Goal: Information Seeking & Learning: Learn about a topic

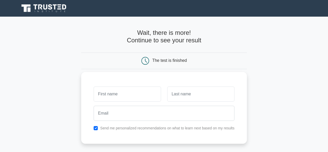
click at [118, 94] on input "text" at bounding box center [127, 93] width 67 height 15
type input "Ammar"
click at [197, 94] on input "text" at bounding box center [200, 93] width 67 height 15
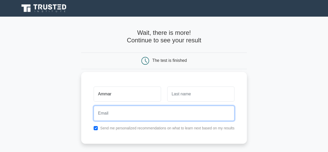
click at [150, 117] on input "email" at bounding box center [164, 113] width 141 height 15
type input "[EMAIL_ADDRESS][DOMAIN_NAME]"
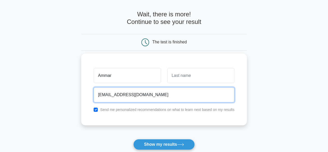
scroll to position [26, 0]
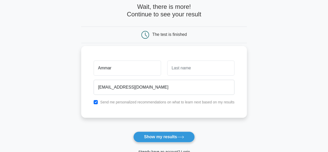
click at [127, 103] on label "Send me personalized recommendations on what to learn next based on my results" at bounding box center [167, 102] width 134 height 4
click at [97, 103] on input "checkbox" at bounding box center [96, 102] width 4 height 4
checkbox input "false"
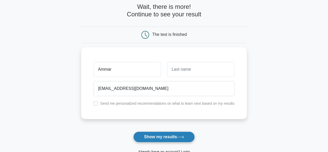
click at [158, 136] on button "Show my results" at bounding box center [163, 136] width 61 height 11
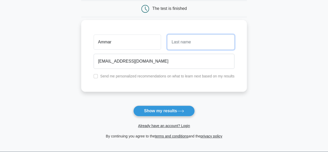
scroll to position [78, 0]
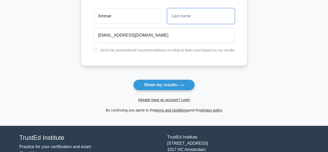
click at [196, 13] on input "text" at bounding box center [200, 16] width 67 height 15
drag, startPoint x: 196, startPoint y: 13, endPoint x: 195, endPoint y: 17, distance: 3.7
click at [196, 13] on input "text" at bounding box center [200, 16] width 67 height 15
type input "Alnajjar"
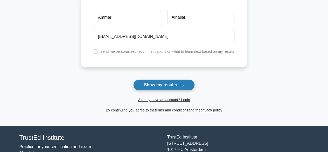
click at [172, 81] on button "Show my results" at bounding box center [163, 84] width 61 height 11
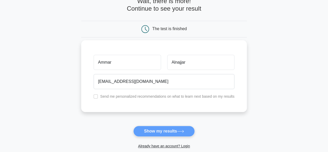
scroll to position [0, 0]
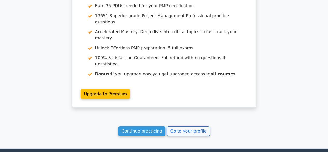
scroll to position [753, 0]
click at [148, 126] on link "Continue practicing" at bounding box center [142, 131] width 48 height 10
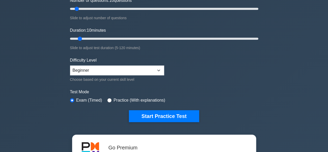
scroll to position [104, 0]
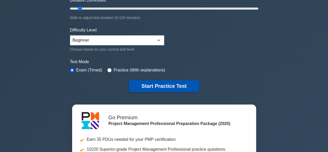
click at [178, 85] on button "Start Practice Test" at bounding box center [164, 86] width 70 height 12
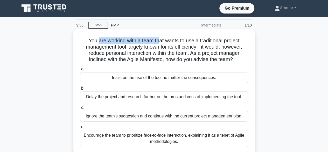
drag, startPoint x: 96, startPoint y: 40, endPoint x: 164, endPoint y: 40, distance: 68.5
click at [161, 40] on h5 "You are working with a team that wants to use a traditional project management …" at bounding box center [164, 49] width 169 height 25
click at [168, 40] on h5 "You are working with a team that wants to use a traditional project management …" at bounding box center [164, 49] width 169 height 25
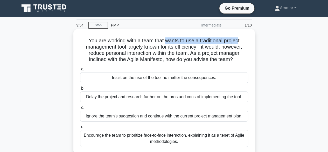
drag, startPoint x: 167, startPoint y: 40, endPoint x: 241, endPoint y: 39, distance: 74.5
click at [241, 39] on h5 "You are working with a team that wants to use a traditional project management …" at bounding box center [164, 49] width 169 height 25
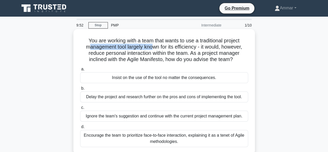
drag, startPoint x: 87, startPoint y: 48, endPoint x: 153, endPoint y: 48, distance: 66.5
click at [153, 48] on h5 "You are working with a team that wants to use a traditional project management …" at bounding box center [164, 49] width 169 height 25
drag, startPoint x: 160, startPoint y: 48, endPoint x: 234, endPoint y: 83, distance: 81.9
click at [234, 83] on div "You are working with a team that wants to use a traditional project management …" at bounding box center [165, 91] width 178 height 121
click at [228, 59] on h5 "You are working with a team that wants to use a traditional project management …" at bounding box center [164, 49] width 169 height 25
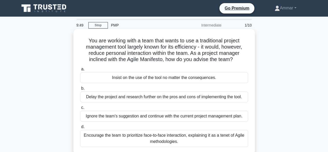
click at [95, 54] on h5 "You are working with a team that wants to use a traditional project management …" at bounding box center [164, 49] width 169 height 25
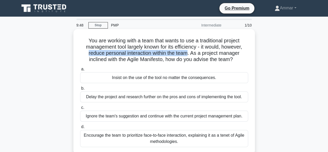
drag, startPoint x: 95, startPoint y: 54, endPoint x: 196, endPoint y: 53, distance: 101.0
click at [185, 54] on h5 "You are working with a team that wants to use a traditional project management …" at bounding box center [164, 49] width 169 height 25
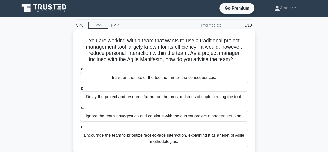
click at [196, 53] on h5 "You are working with a team that wants to use a traditional project management …" at bounding box center [164, 49] width 169 height 25
click at [201, 53] on h5 "You are working with a team that wants to use a traditional project management …" at bounding box center [164, 49] width 169 height 25
click at [116, 54] on h5 "You are working with a team that wants to use a traditional project management …" at bounding box center [164, 49] width 169 height 25
click at [94, 59] on h5 "You are working with a team that wants to use a traditional project management …" at bounding box center [164, 49] width 169 height 25
drag, startPoint x: 94, startPoint y: 59, endPoint x: 138, endPoint y: 57, distance: 43.9
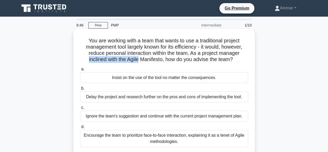
click at [137, 57] on h5 "You are working with a team that wants to use a traditional project management …" at bounding box center [164, 49] width 169 height 25
click at [138, 57] on h5 "You are working with a team that wants to use a traditional project management …" at bounding box center [164, 49] width 169 height 25
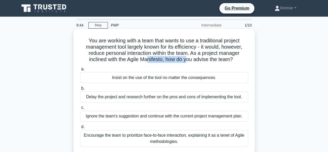
drag, startPoint x: 149, startPoint y: 59, endPoint x: 192, endPoint y: 60, distance: 43.1
click at [191, 60] on h5 "You are working with a team that wants to use a traditional project management …" at bounding box center [164, 49] width 169 height 25
click at [193, 60] on h5 "You are working with a team that wants to use a traditional project management …" at bounding box center [164, 49] width 169 height 25
drag, startPoint x: 181, startPoint y: 61, endPoint x: 208, endPoint y: 61, distance: 26.2
click at [208, 61] on h5 "You are working with a team that wants to use a traditional project management …" at bounding box center [164, 49] width 169 height 25
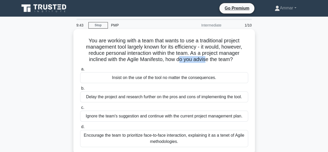
click at [208, 61] on h5 "You are working with a team that wants to use a traditional project management …" at bounding box center [164, 49] width 169 height 25
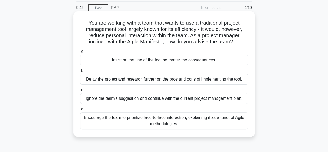
scroll to position [26, 0]
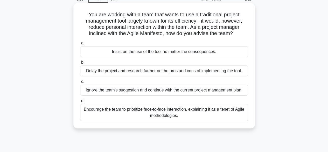
click at [170, 115] on div "Encourage the team to prioritize face-to-face interaction, explaining it as a t…" at bounding box center [164, 112] width 168 height 17
click at [80, 103] on input "d. Encourage the team to prioritize face-to-face interaction, explaining it as …" at bounding box center [80, 100] width 0 height 3
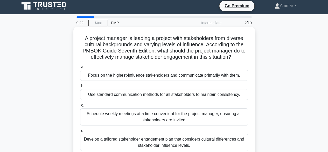
scroll to position [0, 0]
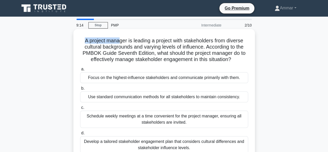
drag, startPoint x: 83, startPoint y: 41, endPoint x: 118, endPoint y: 39, distance: 35.1
click at [118, 39] on h5 "A project manager is leading a project with stakeholders from diverse cultural …" at bounding box center [164, 49] width 169 height 25
drag, startPoint x: 98, startPoint y: 39, endPoint x: 144, endPoint y: 39, distance: 45.7
click at [142, 39] on h5 "A project manager is leading a project with stakeholders from diverse cultural …" at bounding box center [164, 49] width 169 height 25
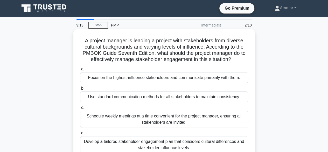
click at [154, 39] on h5 "A project manager is leading a project with stakeholders from diverse cultural …" at bounding box center [164, 49] width 169 height 25
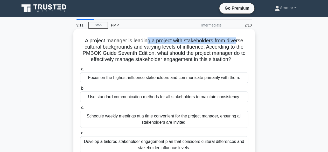
drag, startPoint x: 148, startPoint y: 41, endPoint x: 244, endPoint y: 40, distance: 95.6
click at [239, 39] on h5 "A project manager is leading a project with stakeholders from diverse cultural …" at bounding box center [164, 49] width 169 height 25
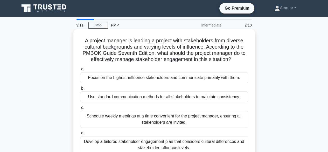
click at [244, 40] on h5 "A project manager is leading a project with stakeholders from diverse cultural …" at bounding box center [164, 49] width 169 height 25
drag, startPoint x: 98, startPoint y: 49, endPoint x: 129, endPoint y: 48, distance: 30.9
click at [127, 48] on h5 "A project manager is leading a project with stakeholders from diverse cultural …" at bounding box center [164, 49] width 169 height 25
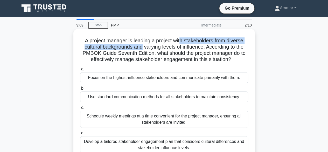
drag, startPoint x: 141, startPoint y: 47, endPoint x: 188, endPoint y: 47, distance: 47.5
click at [185, 45] on h5 "A project manager is leading a project with stakeholders from diverse cultural …" at bounding box center [164, 49] width 169 height 25
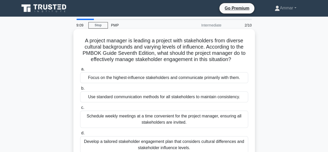
click at [192, 47] on h5 "A project manager is leading a project with stakeholders from diverse cultural …" at bounding box center [164, 49] width 169 height 25
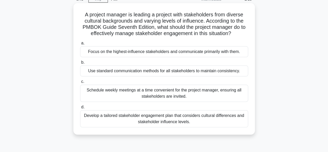
click at [119, 119] on div "Develop a tailored stakeholder engagement plan that considers cultural differen…" at bounding box center [164, 118] width 168 height 17
click at [80, 109] on input "d. Develop a tailored stakeholder engagement plan that considers cultural diffe…" at bounding box center [80, 106] width 0 height 3
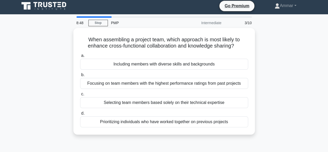
scroll to position [0, 0]
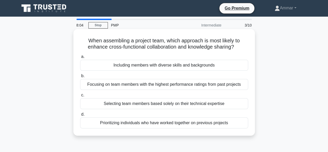
click at [155, 68] on div "Including members with diverse skills and backgrounds" at bounding box center [164, 65] width 168 height 11
click at [80, 58] on input "a. Including members with diverse skills and backgrounds" at bounding box center [80, 56] width 0 height 3
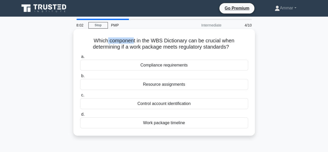
drag, startPoint x: 107, startPoint y: 41, endPoint x: 132, endPoint y: 43, distance: 25.7
click at [132, 43] on h5 "Which component in the WBS Dictionary can be crucial when determining if a work…" at bounding box center [164, 43] width 169 height 13
click at [141, 42] on h5 "Which component in the WBS Dictionary can be crucial when determining if a work…" at bounding box center [164, 43] width 169 height 13
click at [186, 122] on div "Work package timeline" at bounding box center [164, 122] width 168 height 11
click at [80, 116] on input "d. Work package timeline" at bounding box center [80, 114] width 0 height 3
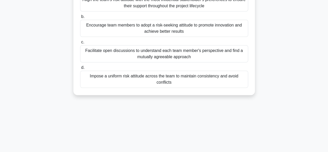
scroll to position [78, 0]
